Goal: Task Accomplishment & Management: Manage account settings

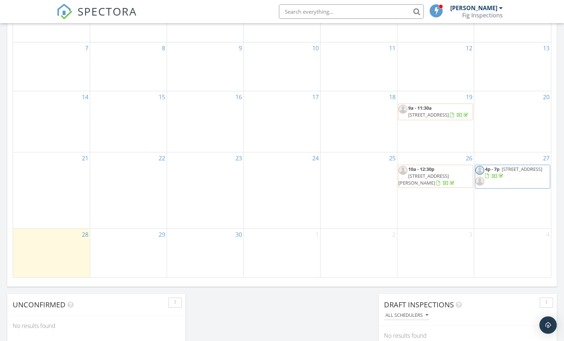
scroll to position [404, 0]
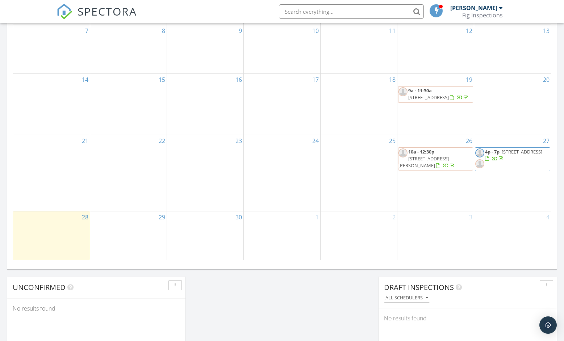
click at [501, 155] on span "3124 198th Pl SE, Bothell 98012" at bounding box center [521, 151] width 41 height 7
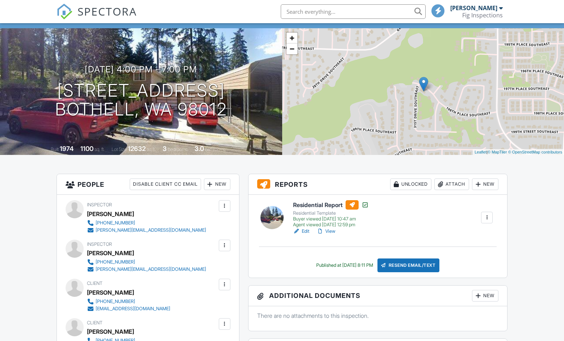
scroll to position [48, 0]
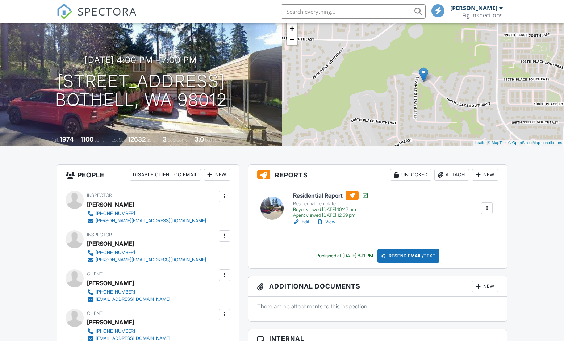
click at [304, 222] on link "Edit" at bounding box center [301, 221] width 16 height 7
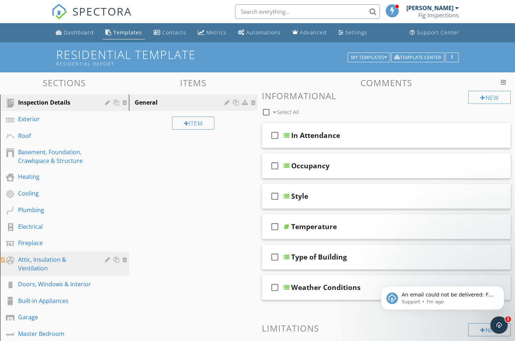
click at [33, 260] on div "Attic, Insulation & Ventilation" at bounding box center [56, 263] width 76 height 17
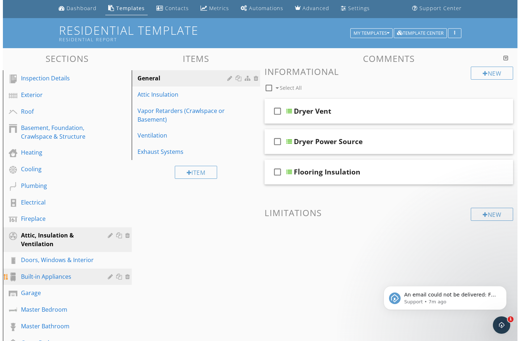
scroll to position [30, 0]
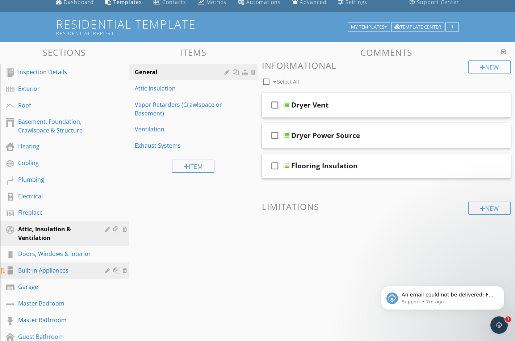
click at [55, 270] on div "Built-in Appliances" at bounding box center [56, 270] width 76 height 9
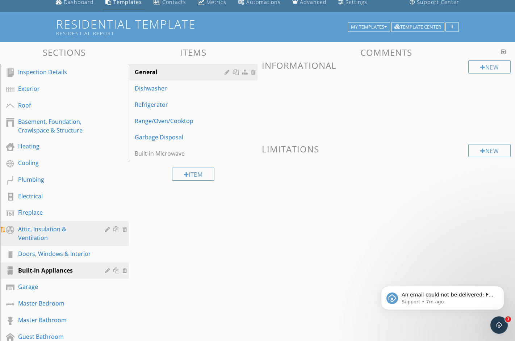
click at [50, 232] on div "Attic, Insulation & Ventilation" at bounding box center [56, 233] width 76 height 17
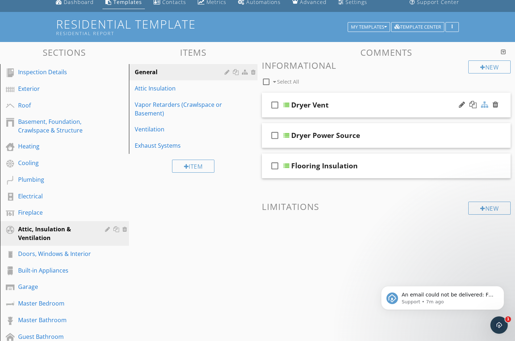
click at [484, 106] on div at bounding box center [484, 104] width 7 height 7
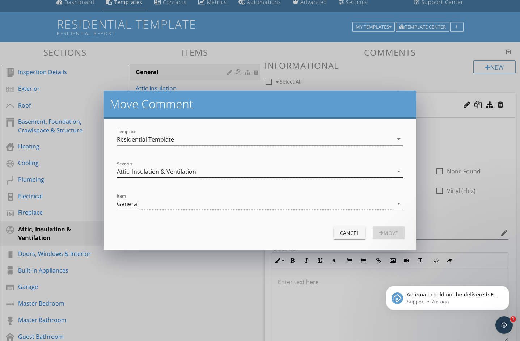
click at [400, 171] on icon "arrow_drop_down" at bounding box center [399, 171] width 9 height 9
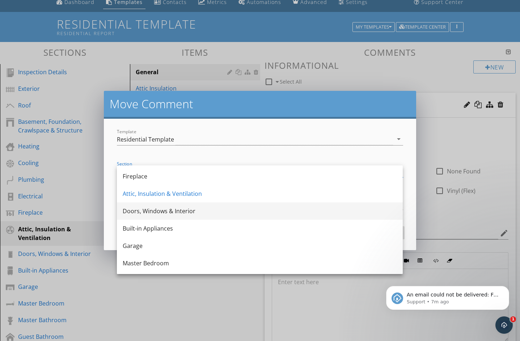
scroll to position [138, 0]
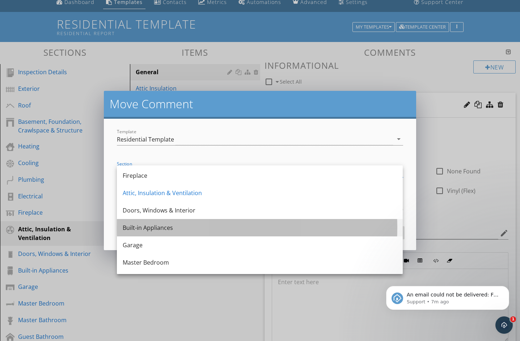
click at [176, 228] on div "Built-in Appliances" at bounding box center [260, 227] width 274 height 9
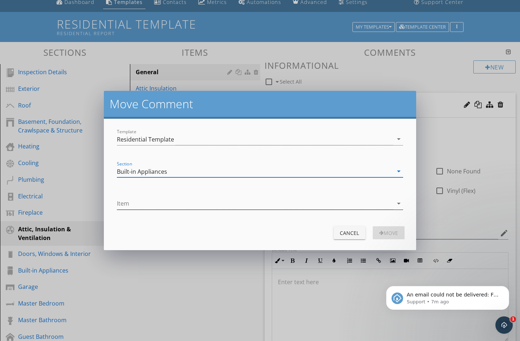
click at [395, 201] on icon "arrow_drop_down" at bounding box center [399, 203] width 9 height 9
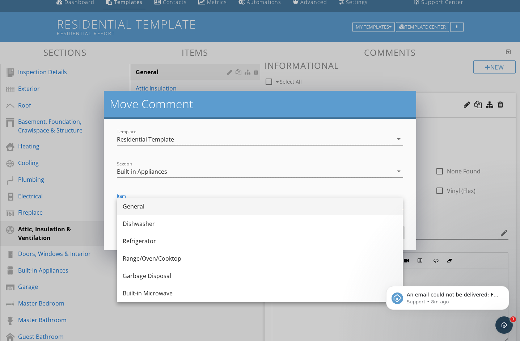
click at [295, 209] on div "General" at bounding box center [260, 206] width 274 height 9
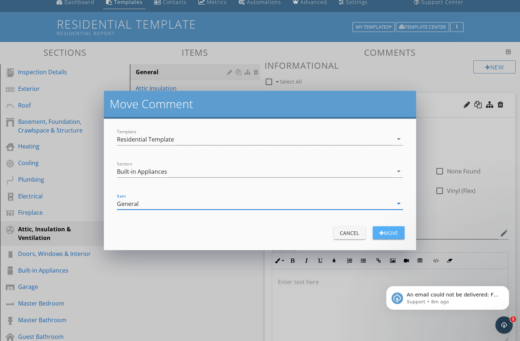
click at [391, 233] on div "Move" at bounding box center [389, 233] width 20 height 8
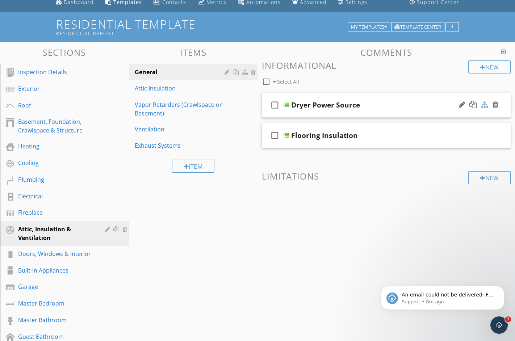
click at [485, 106] on div at bounding box center [484, 104] width 7 height 7
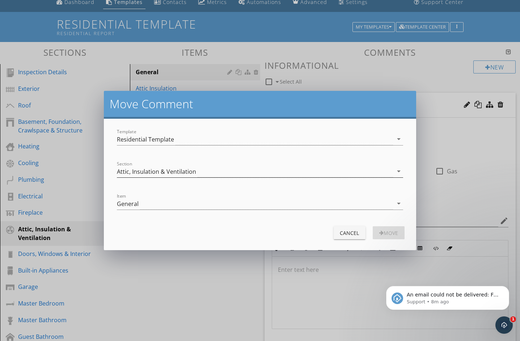
click at [400, 170] on icon "arrow_drop_down" at bounding box center [399, 171] width 9 height 9
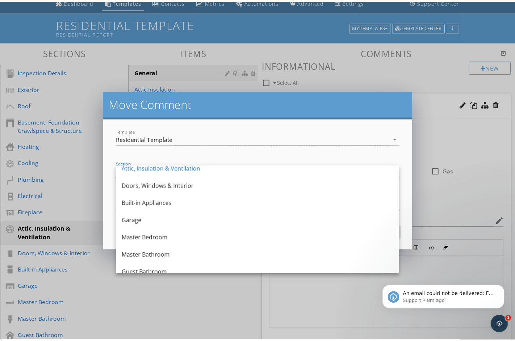
scroll to position [161, 0]
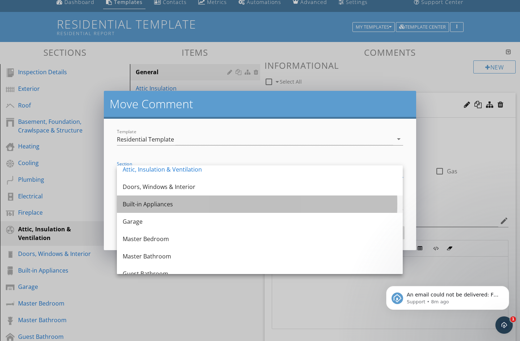
click at [218, 201] on div "Built-in Appliances" at bounding box center [260, 204] width 274 height 9
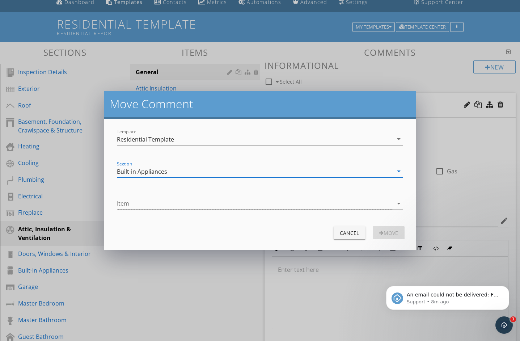
click at [394, 203] on div "arrow_drop_down" at bounding box center [398, 203] width 10 height 9
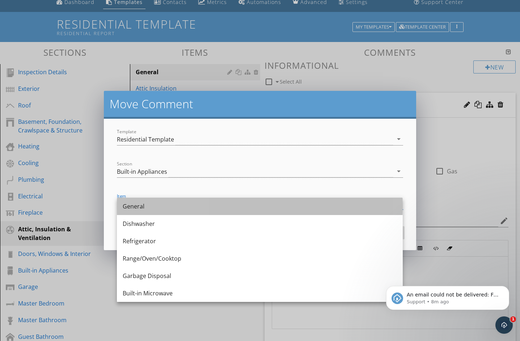
click at [381, 208] on div "General" at bounding box center [260, 206] width 274 height 9
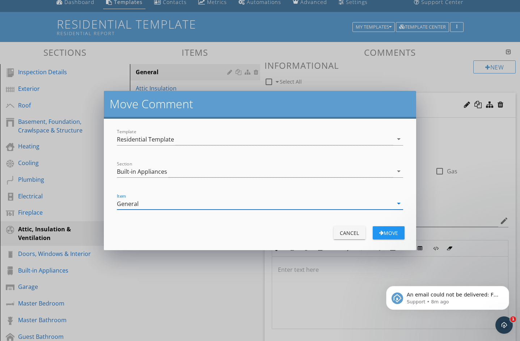
click at [392, 232] on div "Move" at bounding box center [389, 233] width 20 height 8
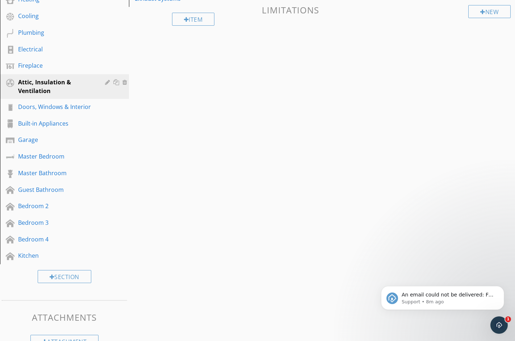
scroll to position [193, 0]
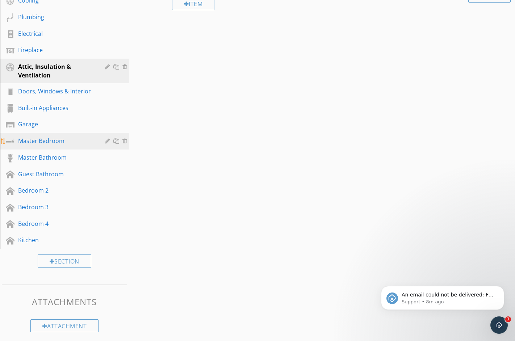
click at [124, 141] on div at bounding box center [125, 141] width 7 height 6
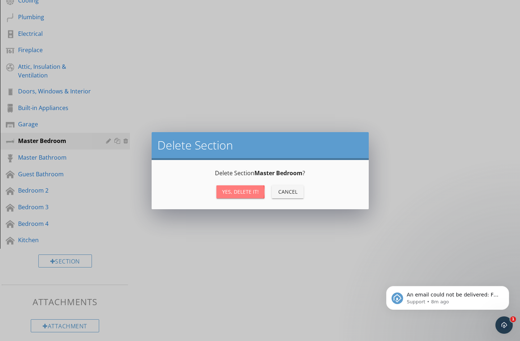
click at [228, 188] on div "Yes, Delete it!" at bounding box center [240, 192] width 37 height 8
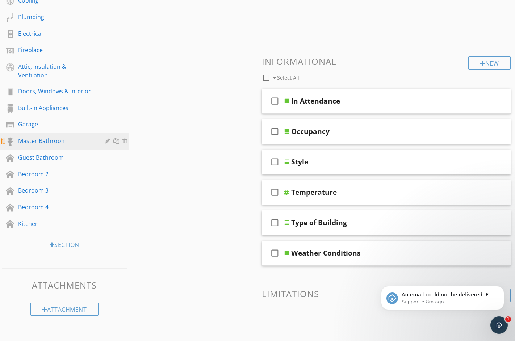
scroll to position [180, 0]
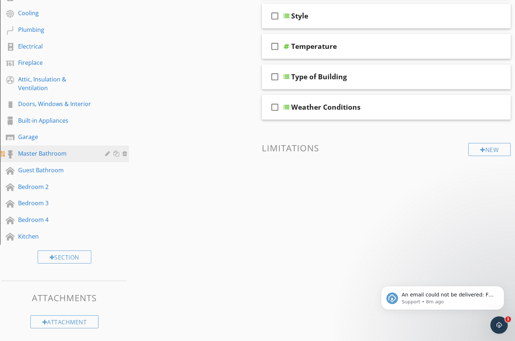
click at [125, 153] on div at bounding box center [125, 154] width 7 height 6
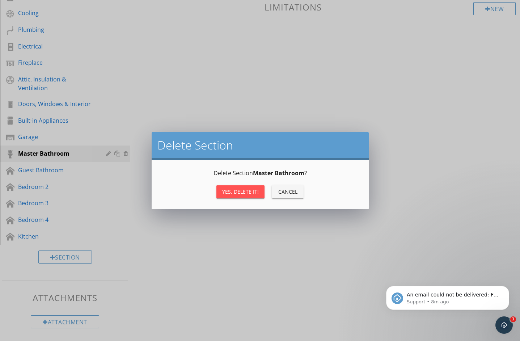
click at [237, 193] on div "Yes, Delete it!" at bounding box center [240, 192] width 37 height 8
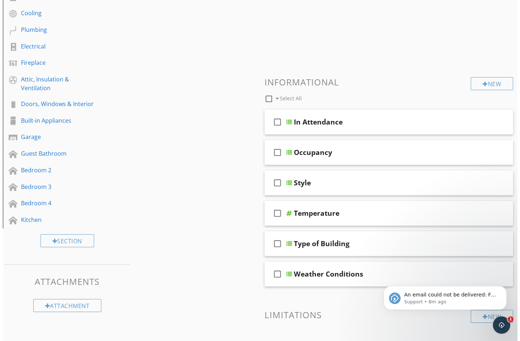
scroll to position [164, 0]
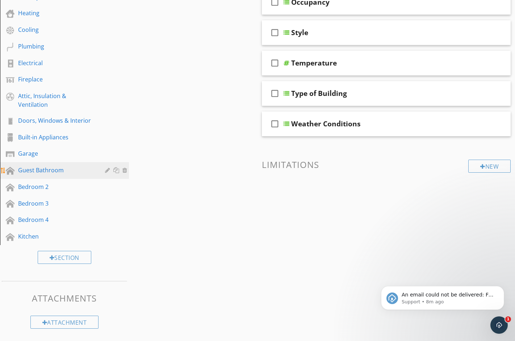
click at [125, 170] on div at bounding box center [125, 170] width 7 height 6
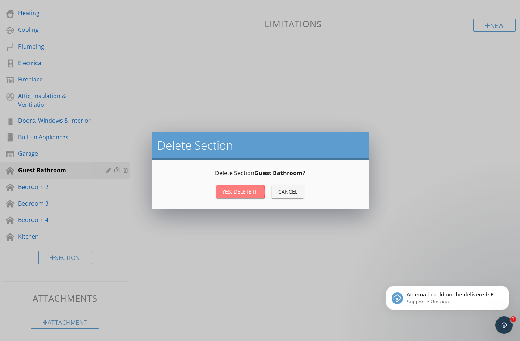
click at [242, 191] on div "Yes, Delete it!" at bounding box center [240, 192] width 37 height 8
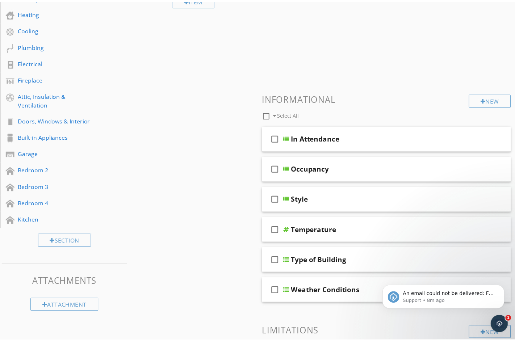
scroll to position [147, 0]
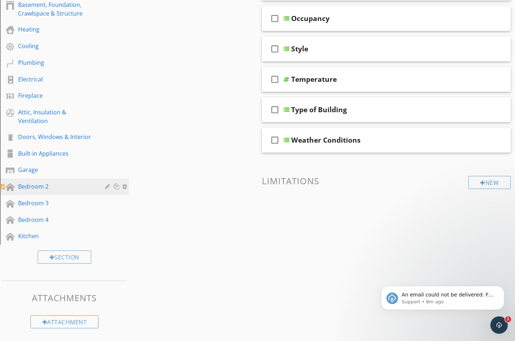
click at [125, 187] on div at bounding box center [125, 187] width 7 height 6
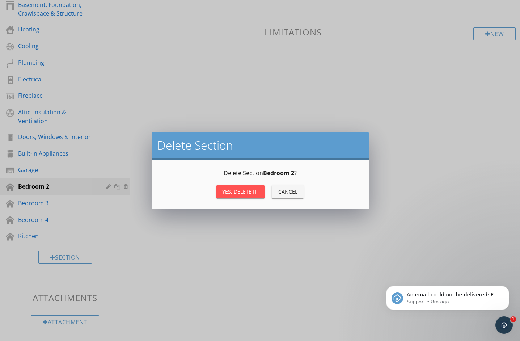
click at [231, 196] on button "Yes, Delete it!" at bounding box center [240, 191] width 48 height 13
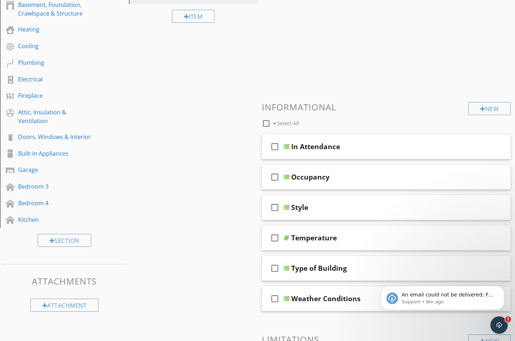
scroll to position [131, 0]
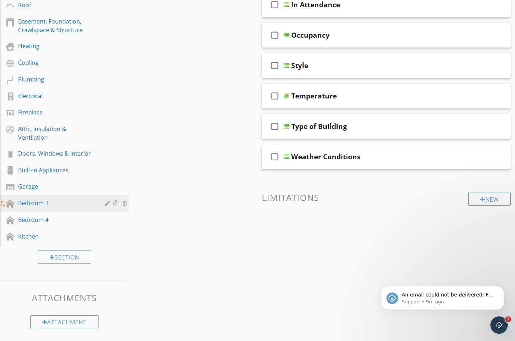
click at [126, 203] on div at bounding box center [125, 203] width 7 height 6
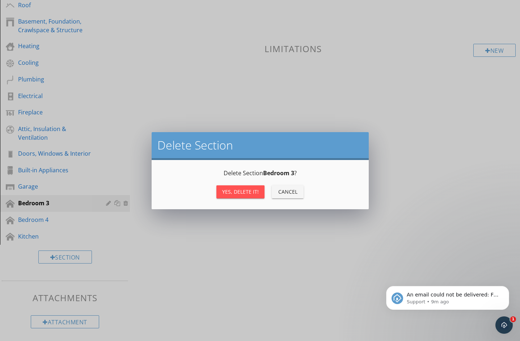
click at [235, 190] on div "Yes, Delete it!" at bounding box center [240, 192] width 37 height 8
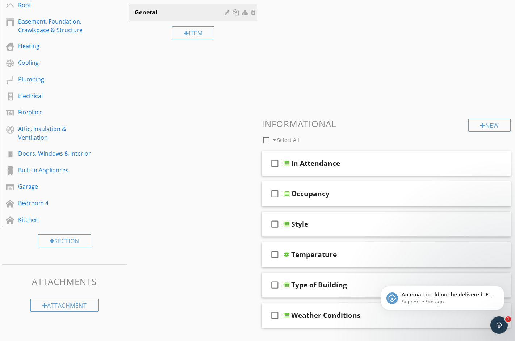
scroll to position [114, 0]
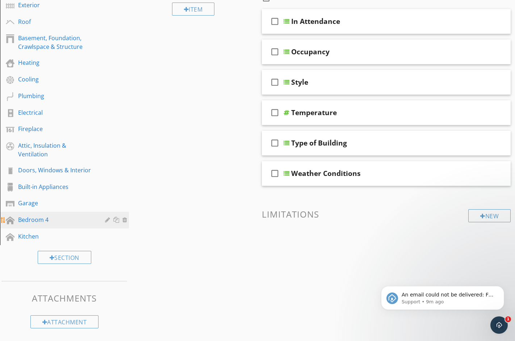
click at [124, 219] on div at bounding box center [125, 220] width 7 height 6
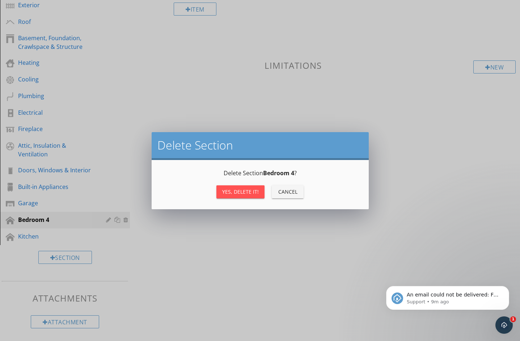
click at [231, 192] on div "Yes, Delete it!" at bounding box center [240, 192] width 37 height 8
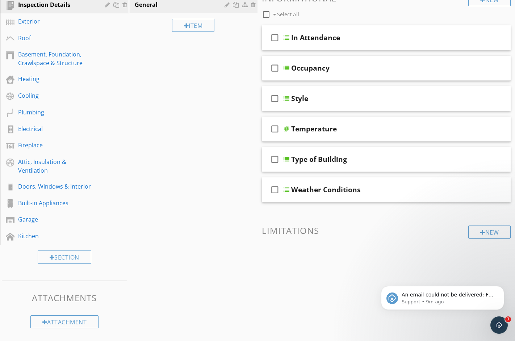
scroll to position [97, 0]
click at [126, 237] on div at bounding box center [125, 236] width 7 height 6
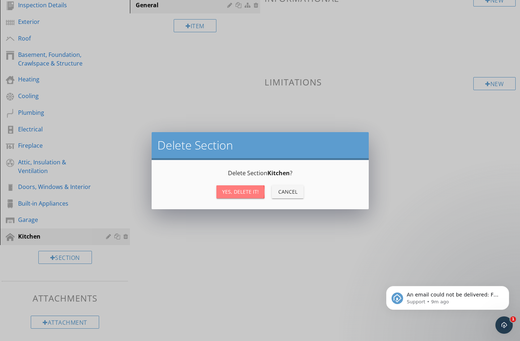
click at [237, 197] on button "Yes, Delete it!" at bounding box center [240, 191] width 48 height 13
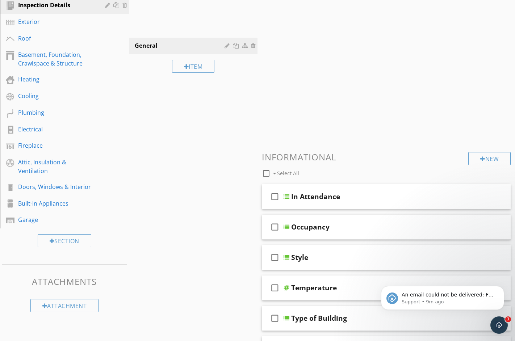
scroll to position [81, 0]
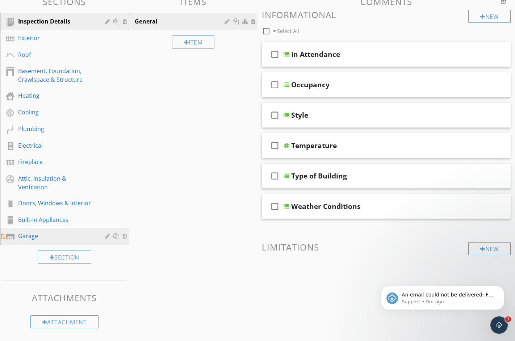
click at [35, 238] on div "Garage" at bounding box center [56, 236] width 76 height 9
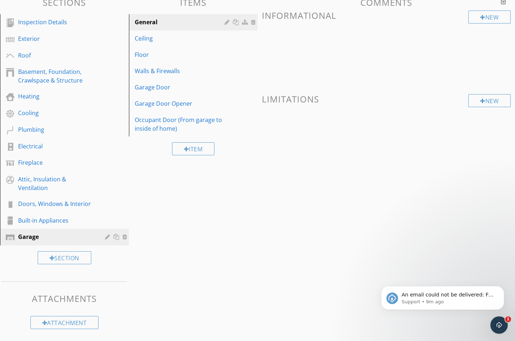
scroll to position [80, 0]
click at [501, 289] on icon "Dismiss notification" at bounding box center [502, 288] width 4 height 4
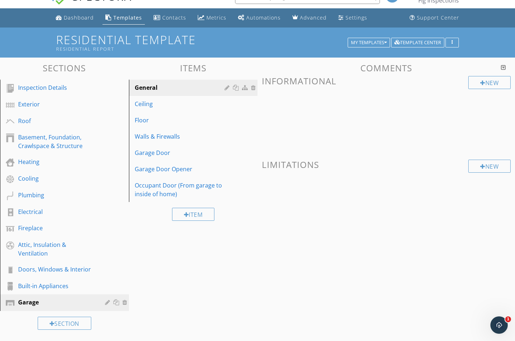
scroll to position [0, 0]
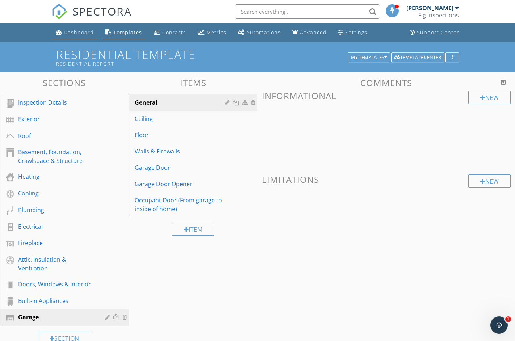
click at [78, 34] on div "Dashboard" at bounding box center [79, 32] width 30 height 7
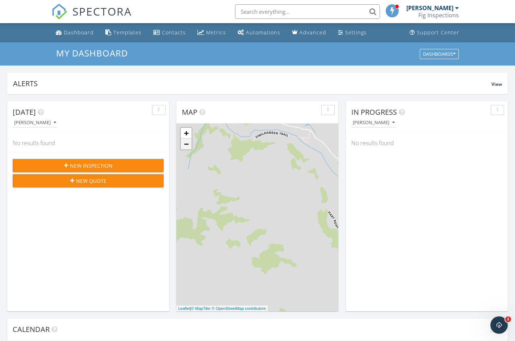
click at [184, 146] on link "−" at bounding box center [186, 144] width 11 height 11
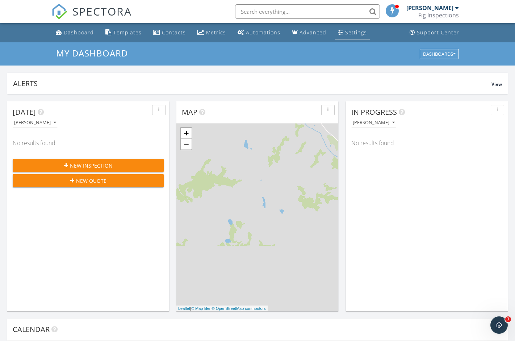
click at [349, 35] on div "Settings" at bounding box center [356, 32] width 22 height 7
